Goal: Task Accomplishment & Management: Complete application form

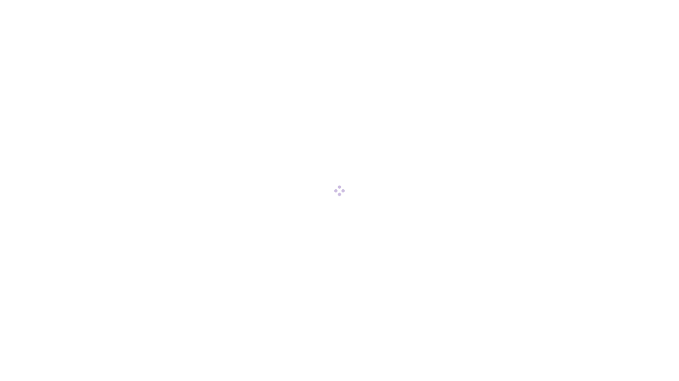
drag, startPoint x: 508, startPoint y: 249, endPoint x: 420, endPoint y: 244, distance: 88.7
click at [420, 244] on div at bounding box center [339, 190] width 679 height 381
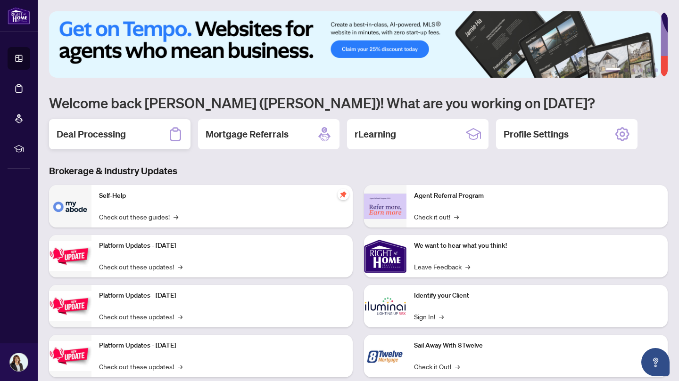
click at [175, 133] on icon at bounding box center [175, 134] width 15 height 15
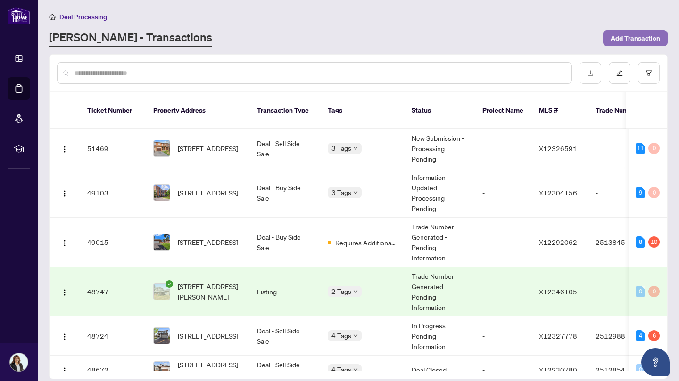
click at [651, 37] on span "Add Transaction" at bounding box center [634, 38] width 49 height 15
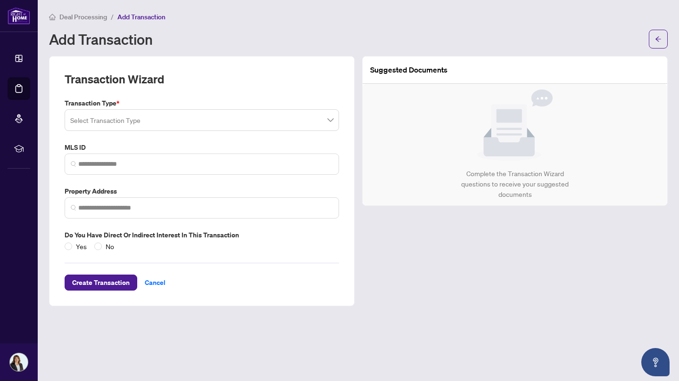
click at [253, 115] on input "search" at bounding box center [197, 121] width 254 height 21
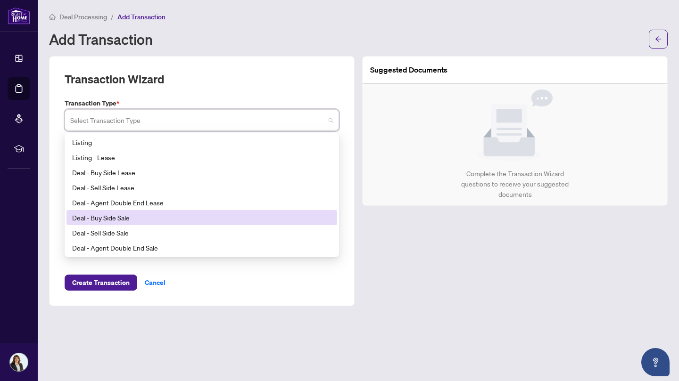
click at [140, 215] on div "Deal - Buy Side Sale" at bounding box center [201, 218] width 259 height 10
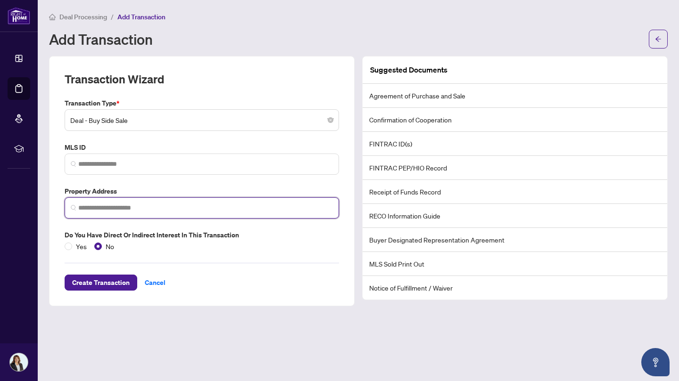
click at [114, 210] on input "search" at bounding box center [205, 208] width 254 height 10
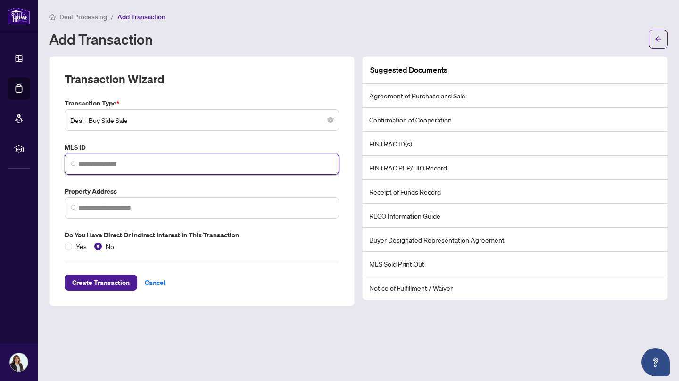
drag, startPoint x: 167, startPoint y: 154, endPoint x: 112, endPoint y: 162, distance: 55.7
paste input "*********"
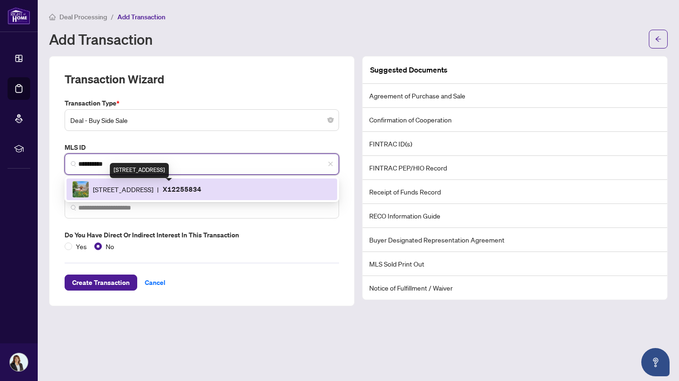
click at [153, 189] on span "[STREET_ADDRESS]" at bounding box center [123, 189] width 60 height 10
type input "*********"
type input "**********"
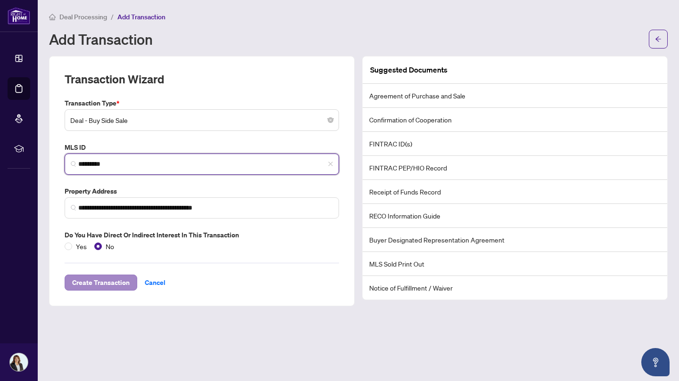
type input "*********"
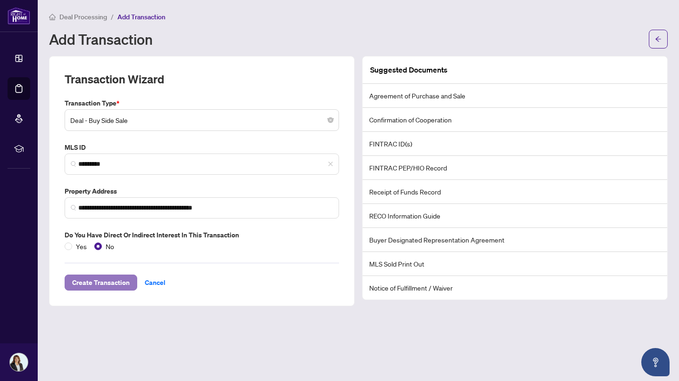
click at [106, 284] on span "Create Transaction" at bounding box center [100, 282] width 57 height 15
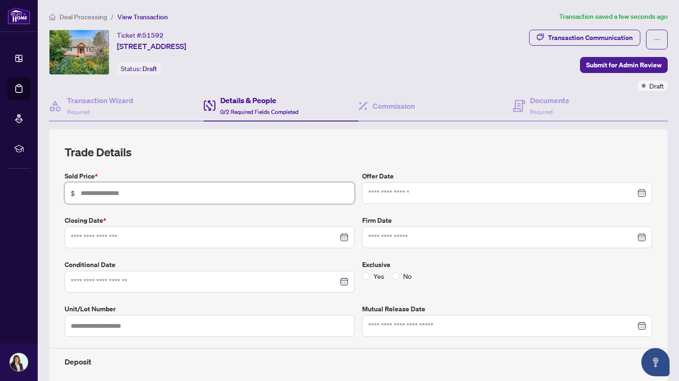
click at [213, 191] on input "text" at bounding box center [215, 193] width 268 height 10
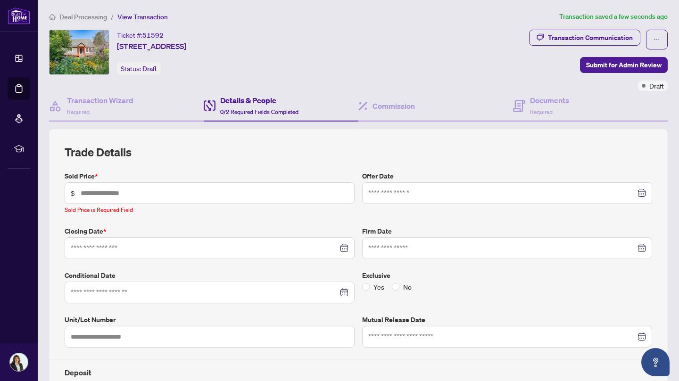
drag, startPoint x: 430, startPoint y: 181, endPoint x: 432, endPoint y: 175, distance: 6.4
click at [432, 175] on div "Offer Date" at bounding box center [506, 193] width 297 height 44
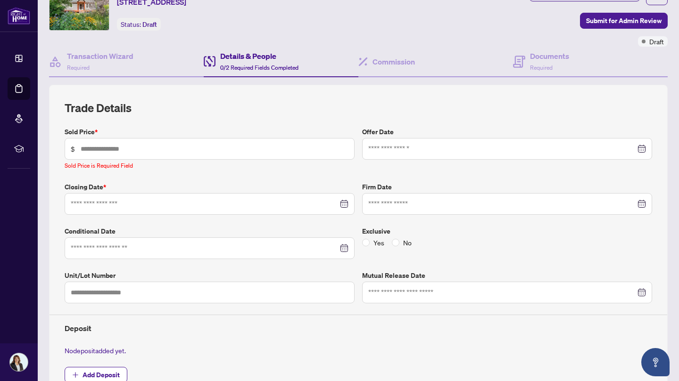
scroll to position [37, 0]
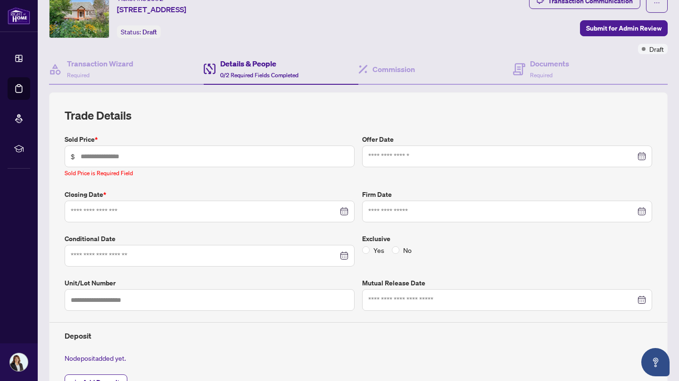
click at [251, 73] on span "0/2 Required Fields Completed" at bounding box center [259, 75] width 78 height 7
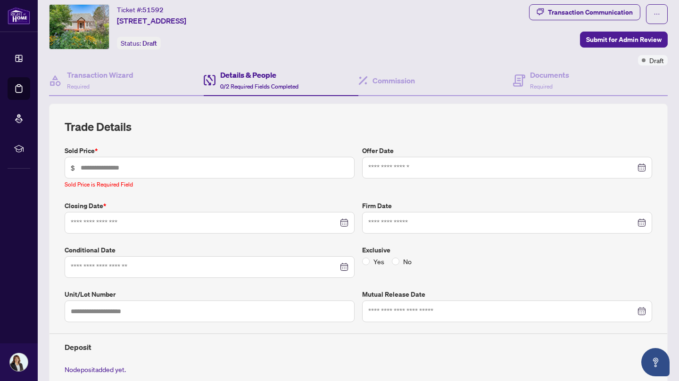
scroll to position [23, 0]
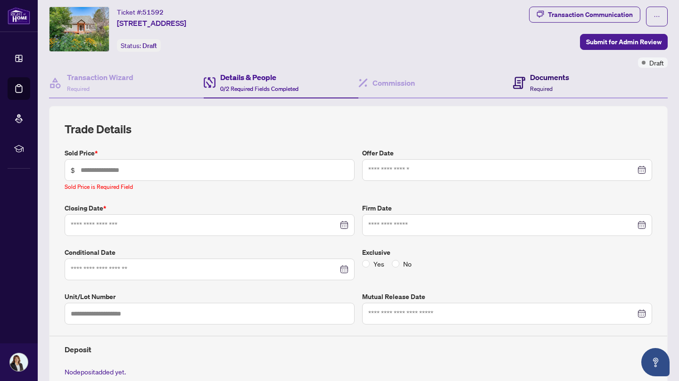
click at [550, 84] on div "Documents Required" at bounding box center [549, 83] width 39 height 22
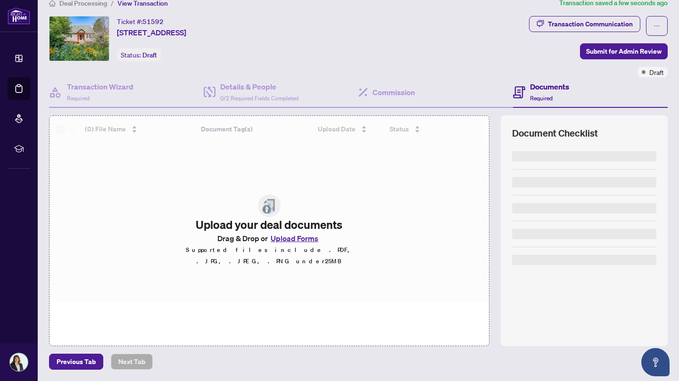
scroll to position [13, 0]
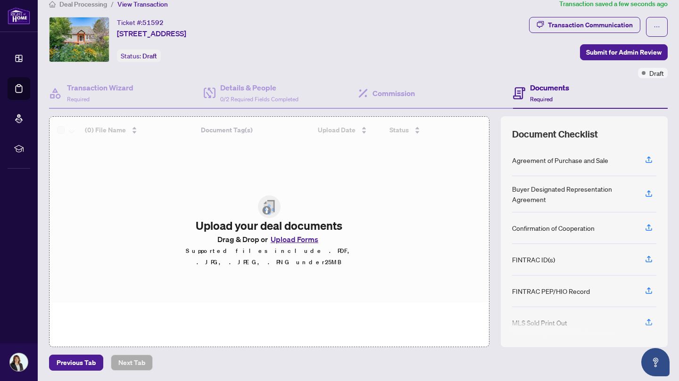
click at [301, 245] on button "Upload Forms" at bounding box center [294, 239] width 53 height 12
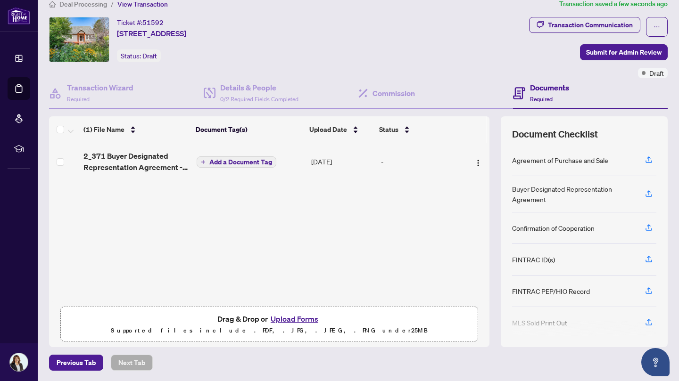
click at [292, 317] on button "Upload Forms" at bounding box center [294, 319] width 53 height 12
